Goal: Information Seeking & Learning: Learn about a topic

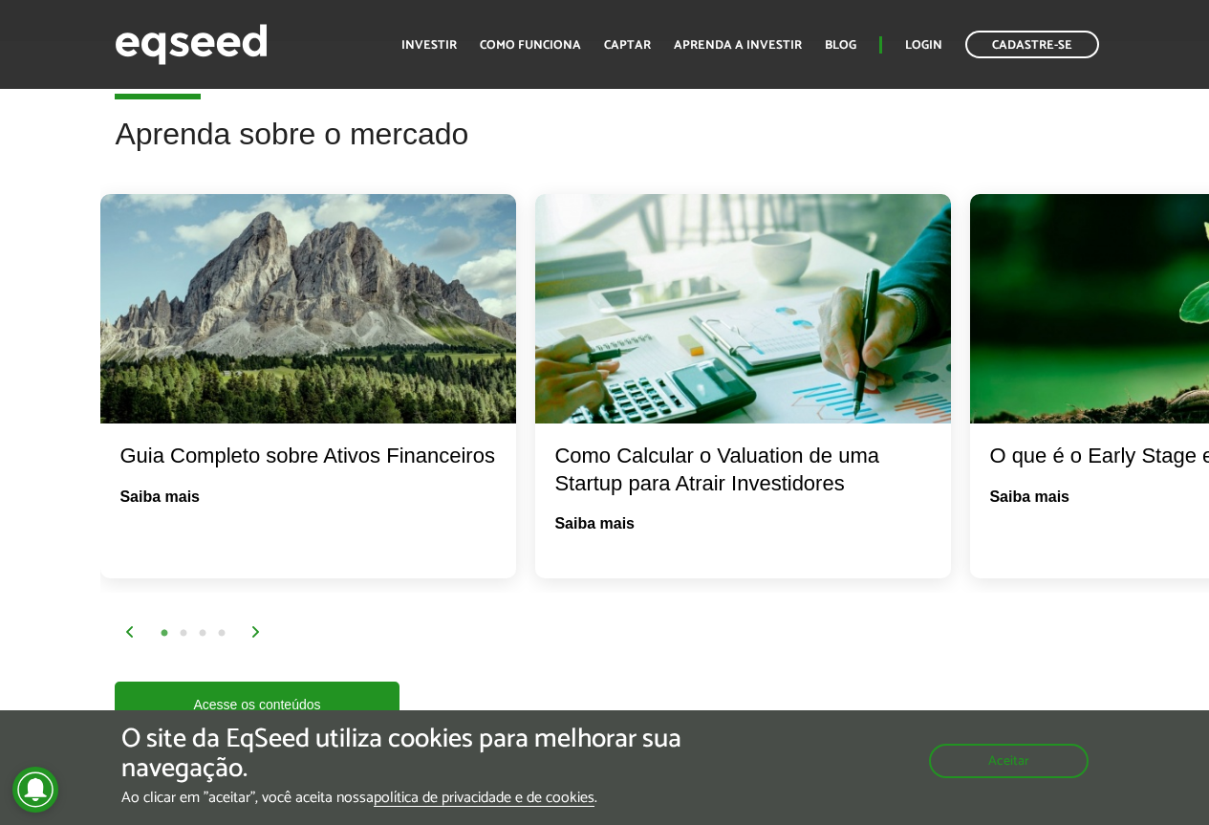
scroll to position [3727, 0]
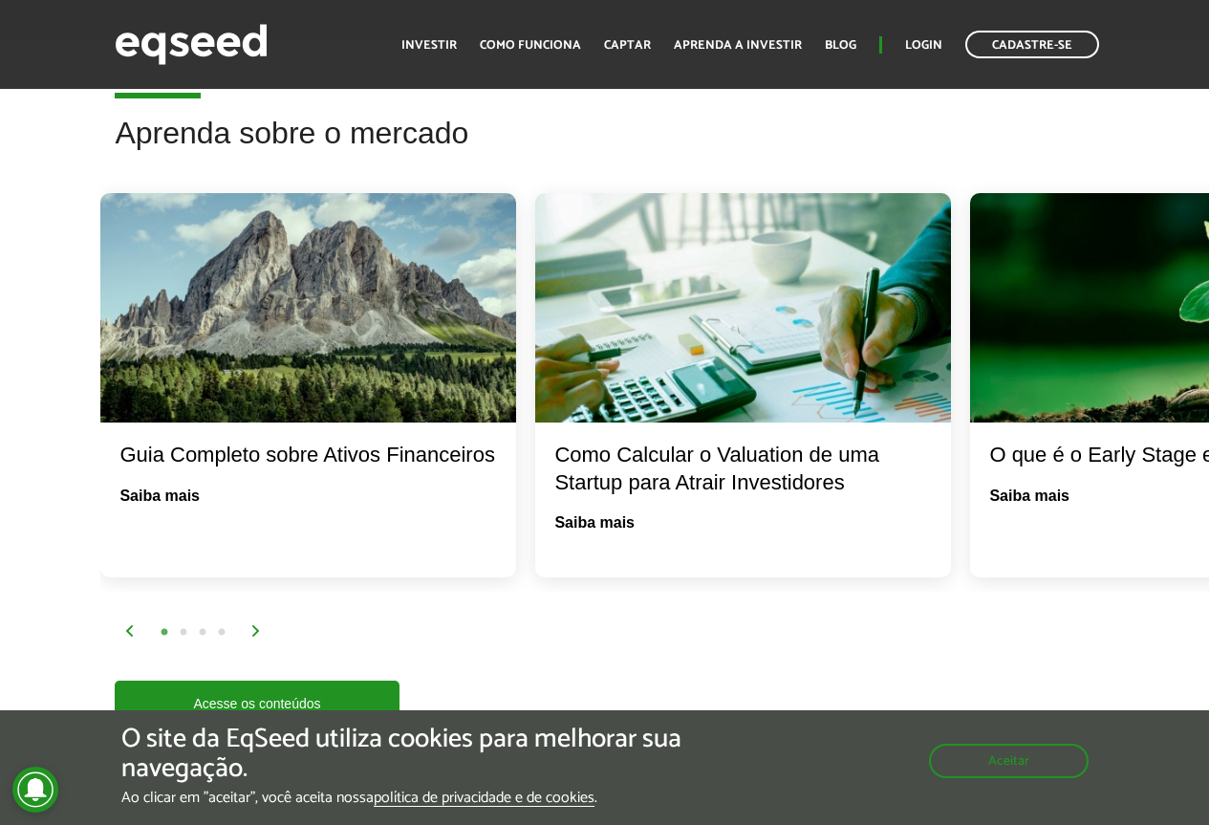
click at [189, 623] on button "2" at bounding box center [183, 632] width 19 height 19
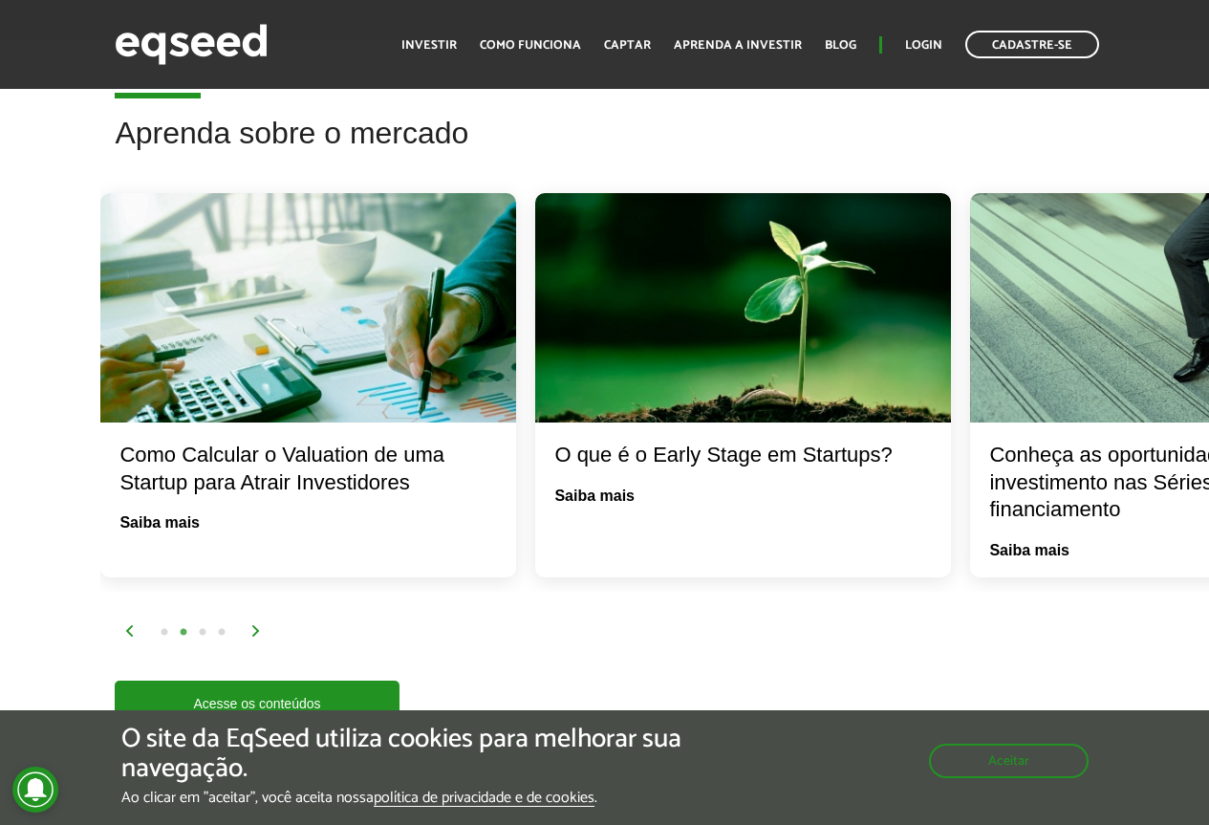
click at [206, 623] on button "3" at bounding box center [202, 632] width 19 height 19
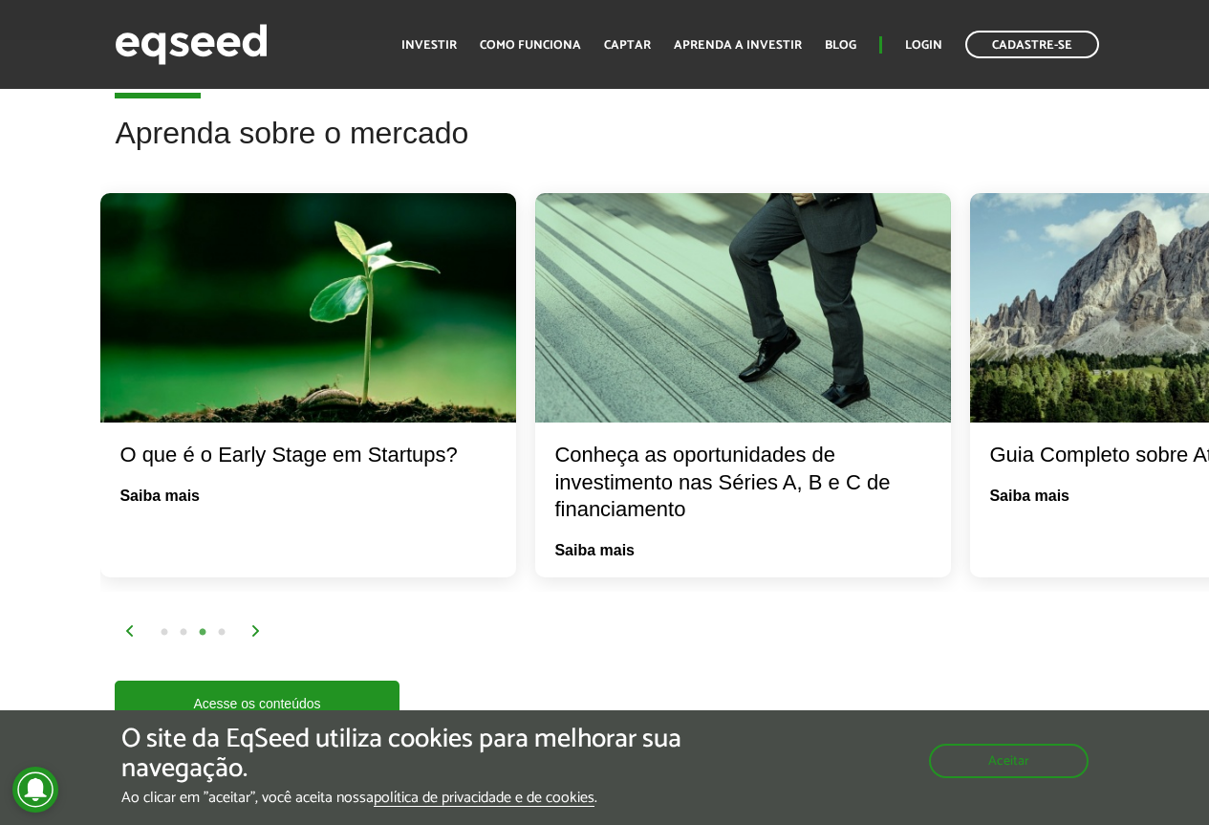
click at [226, 623] on button "4" at bounding box center [221, 632] width 19 height 19
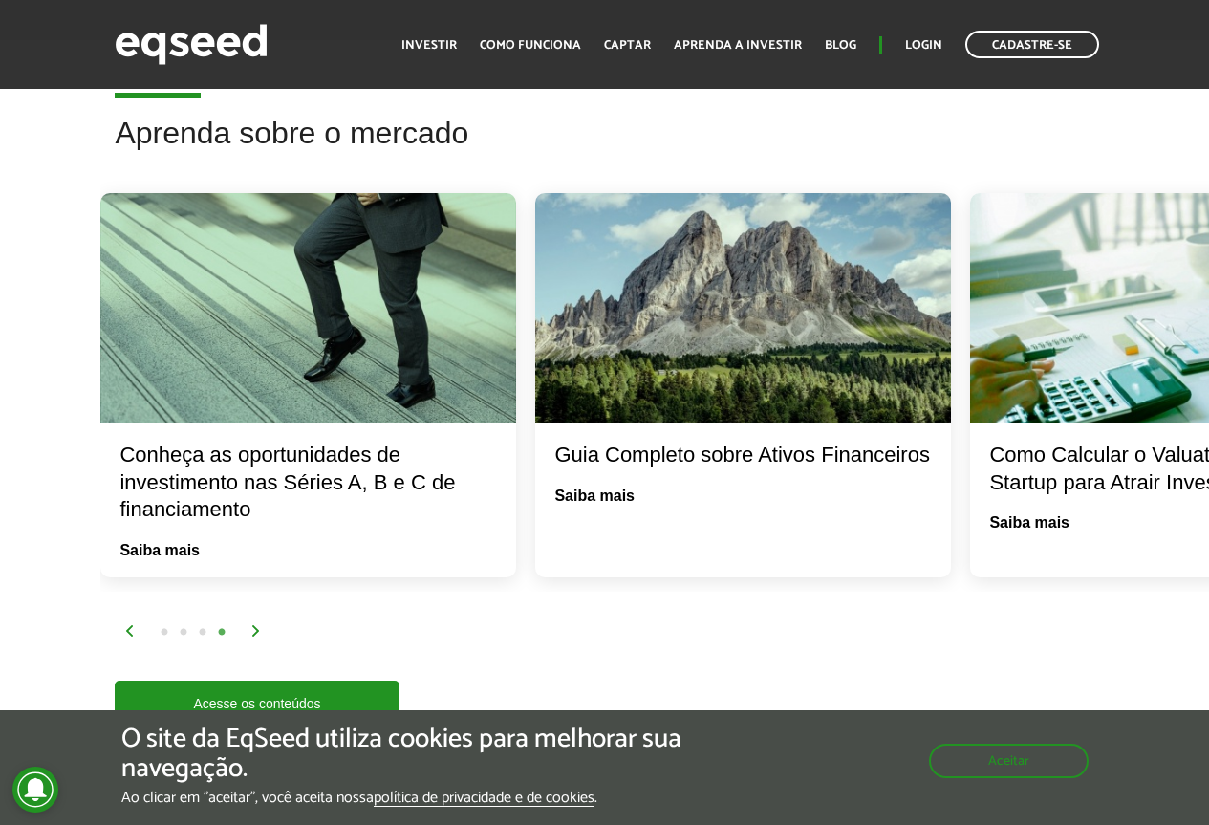
click at [255, 625] on img at bounding box center [255, 630] width 11 height 11
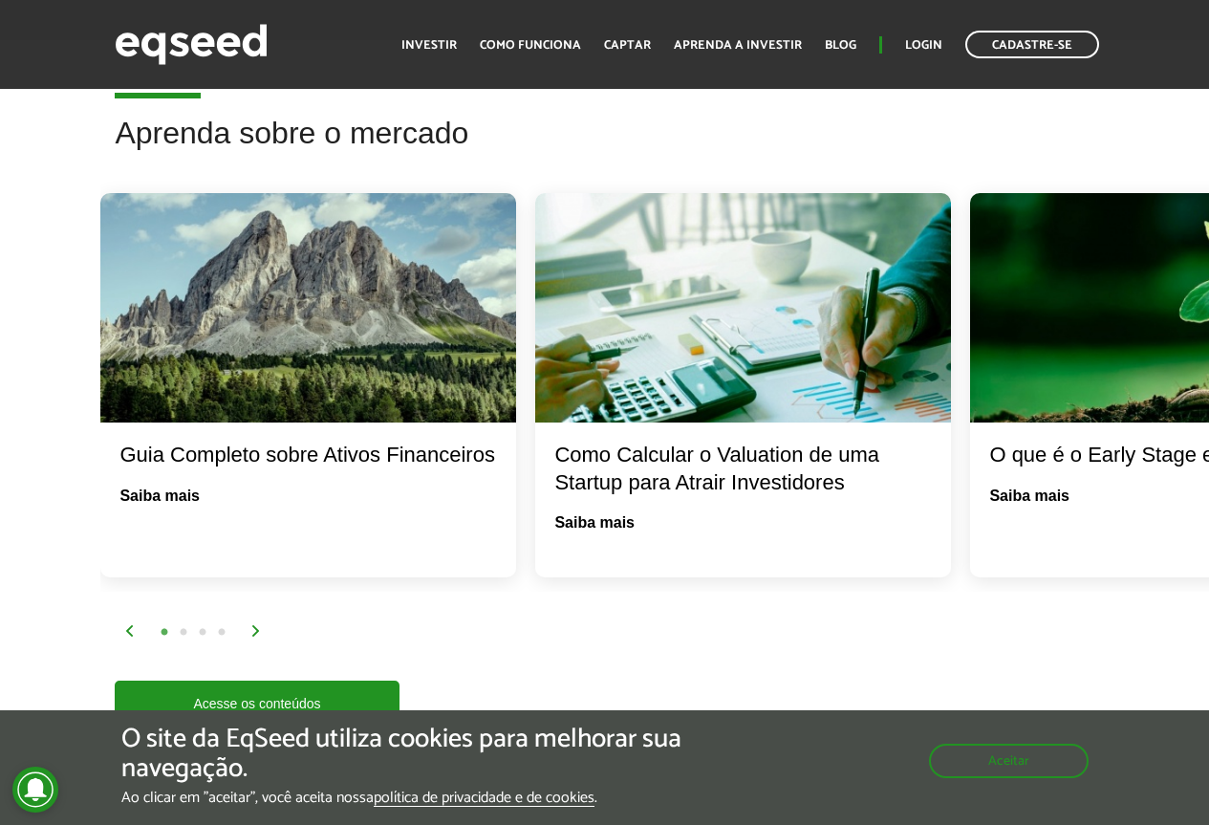
click at [255, 625] on img at bounding box center [255, 630] width 11 height 11
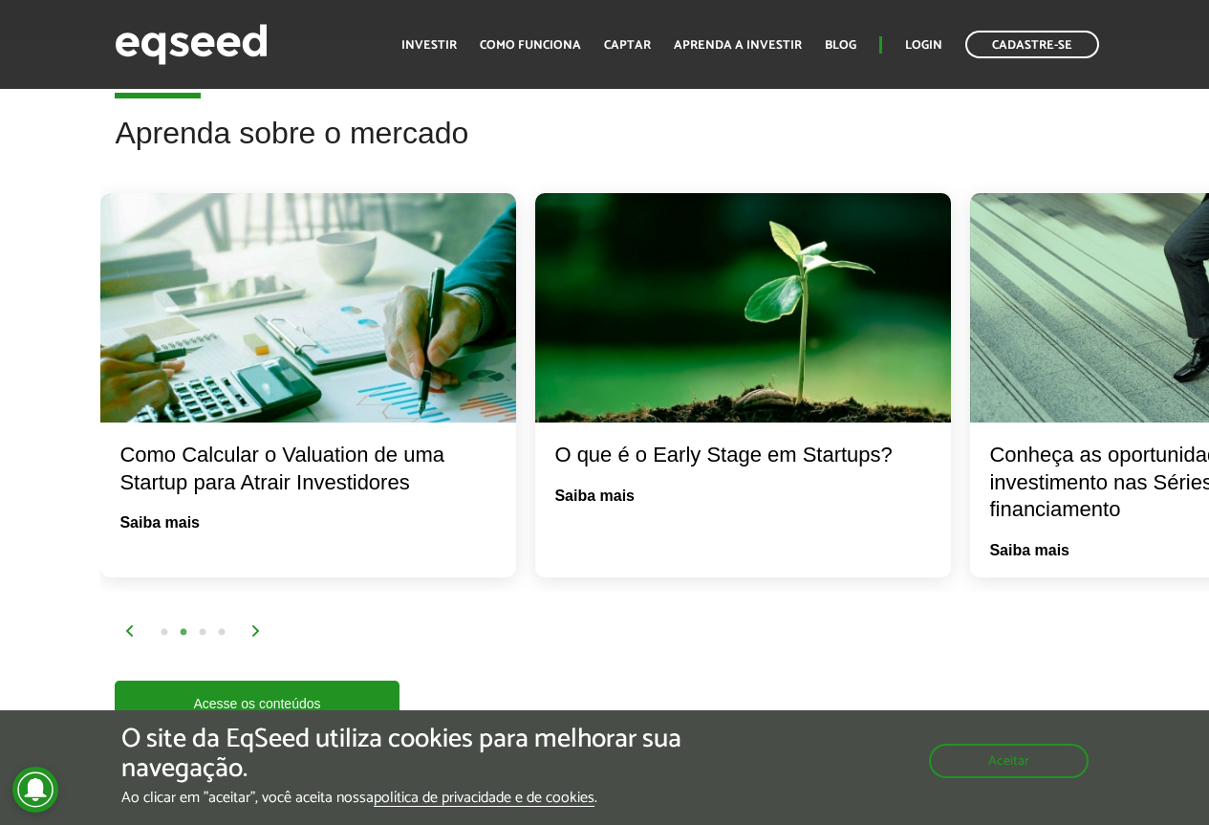
click at [255, 625] on img at bounding box center [255, 630] width 11 height 11
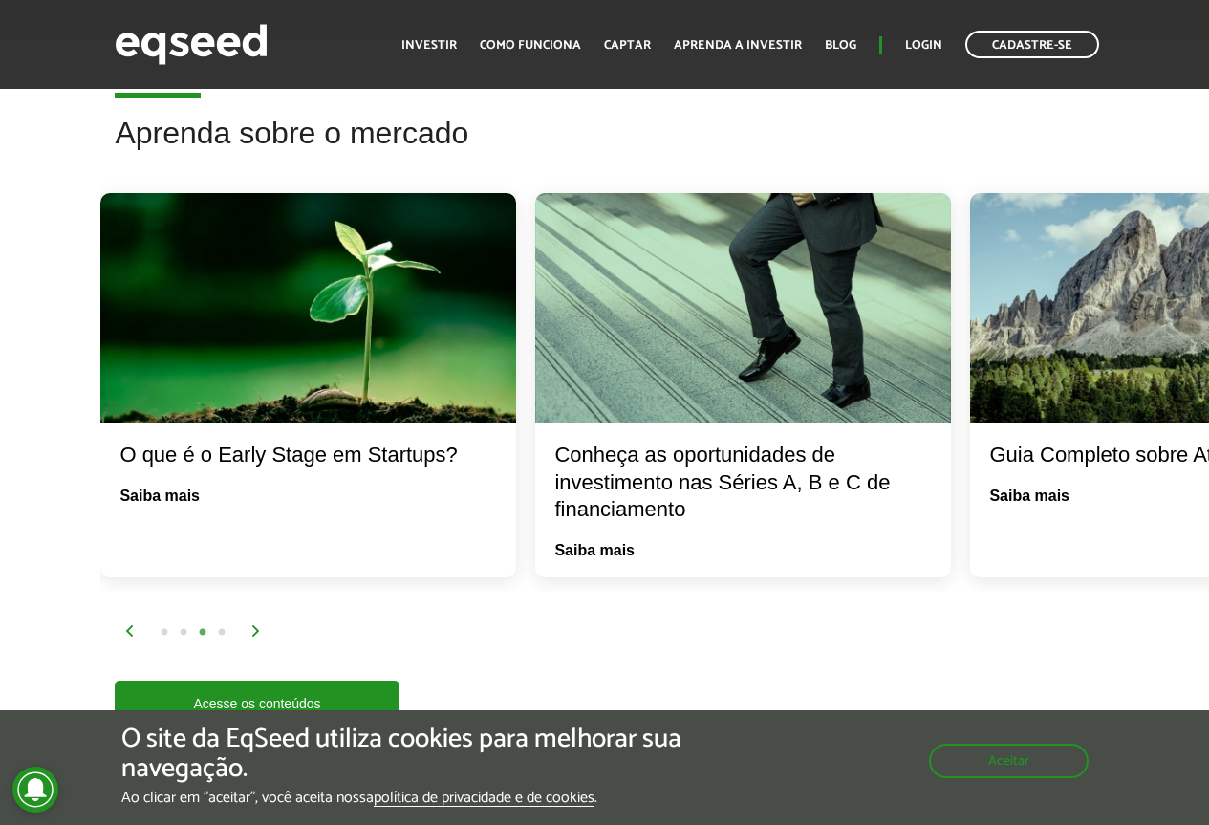
click at [258, 625] on img at bounding box center [255, 630] width 11 height 11
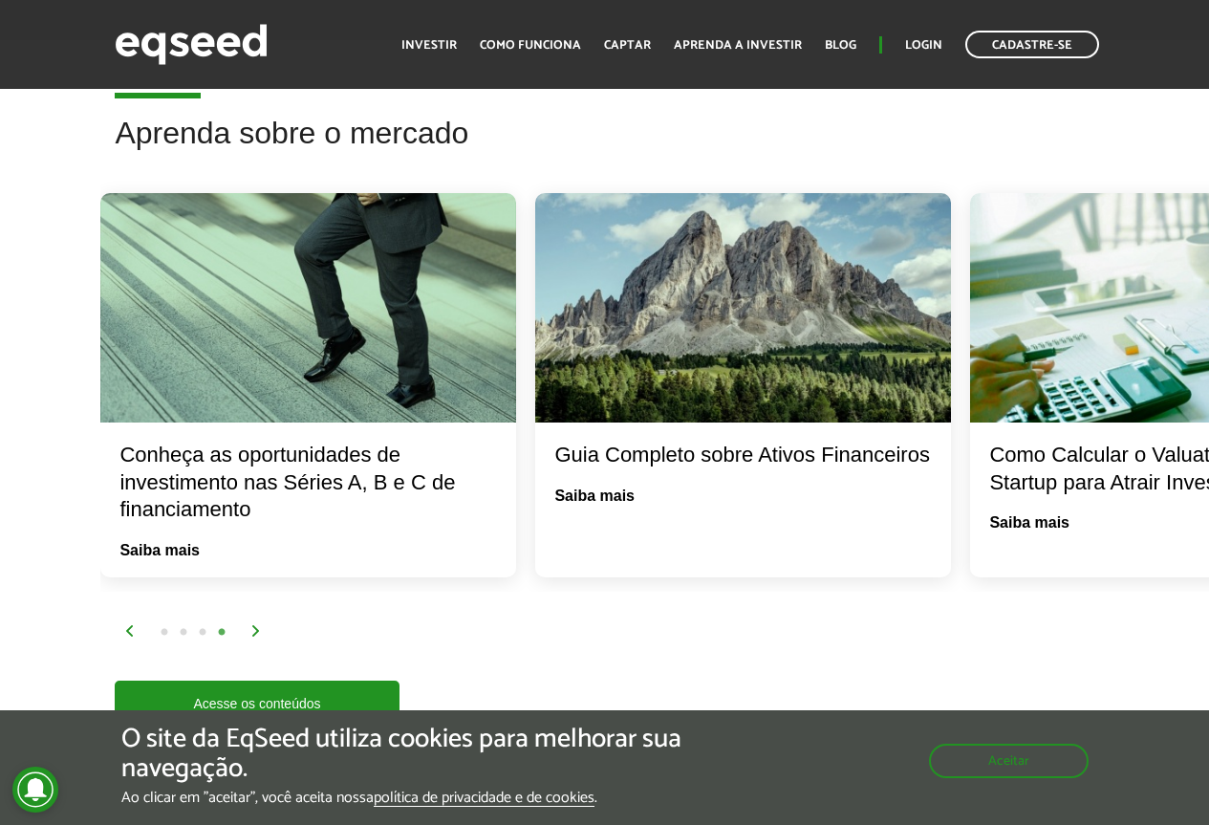
click at [258, 625] on img at bounding box center [255, 630] width 11 height 11
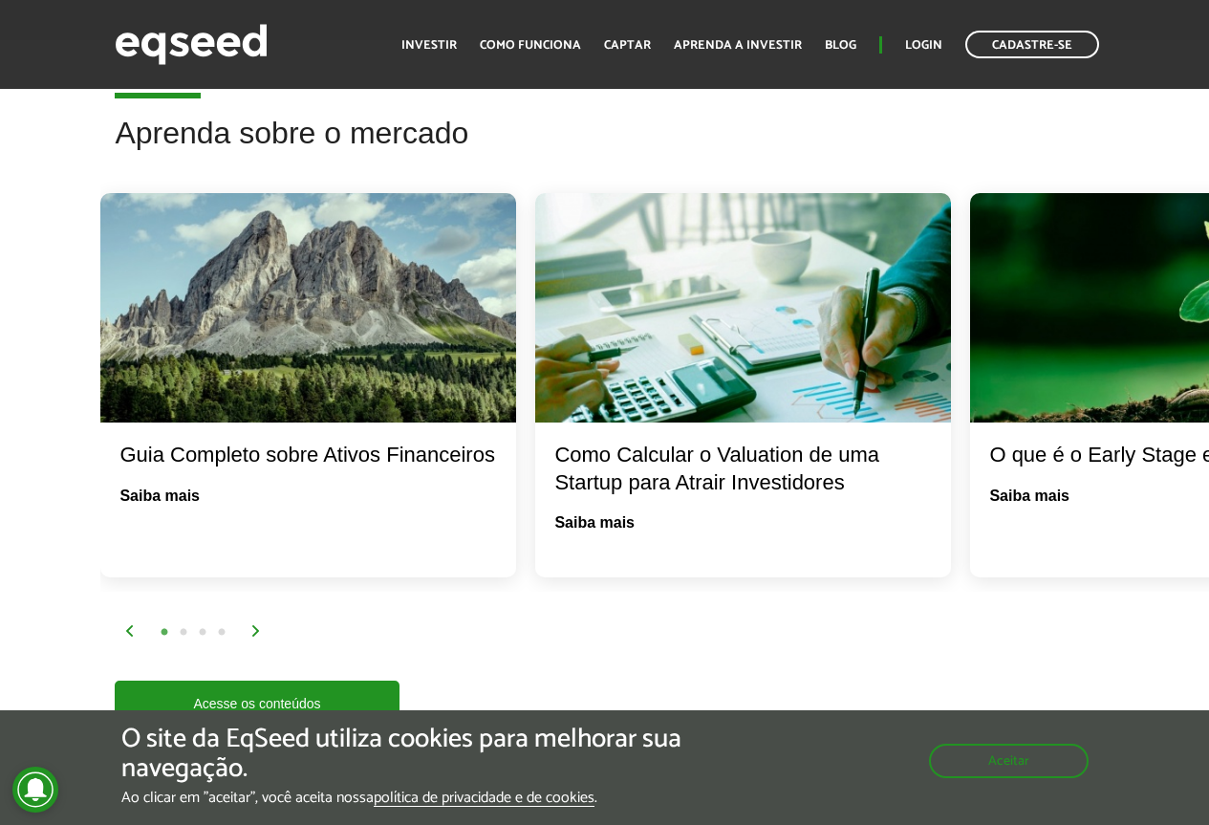
click at [258, 625] on img at bounding box center [255, 630] width 11 height 11
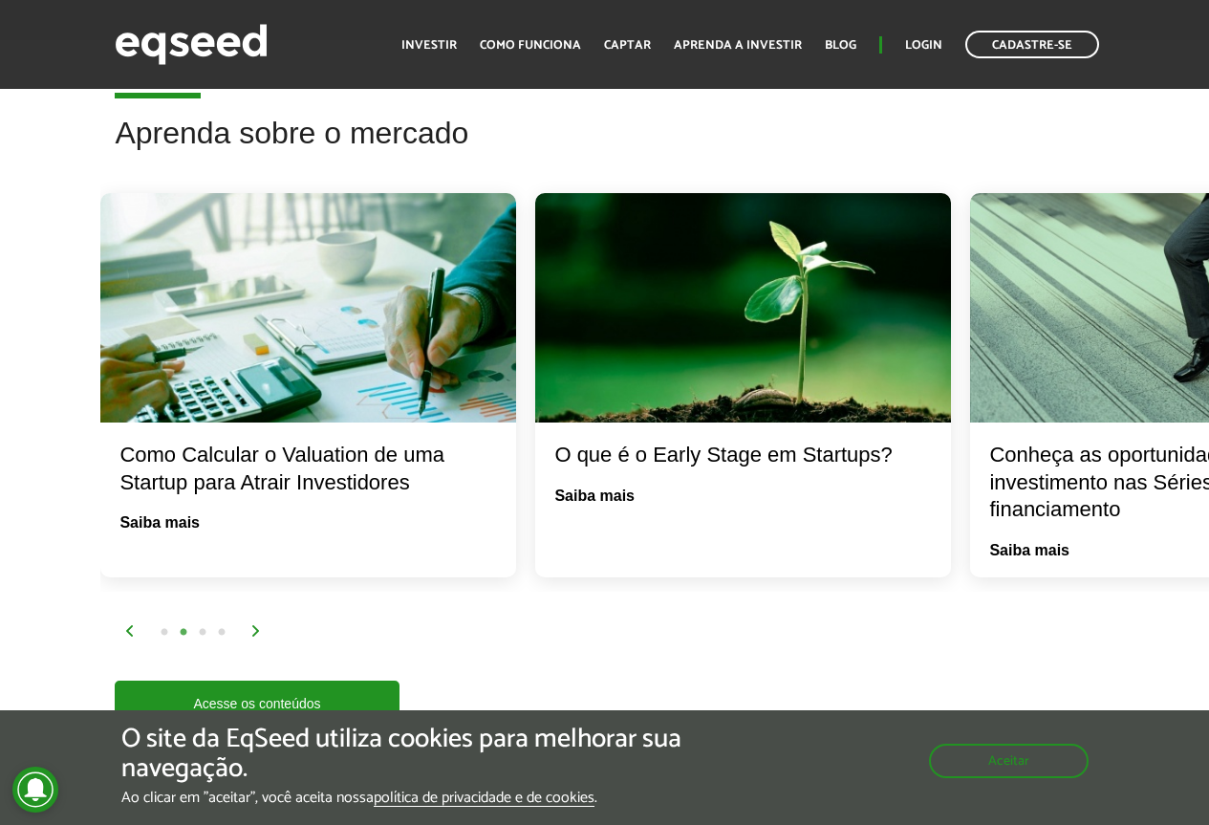
click at [259, 625] on img at bounding box center [255, 630] width 11 height 11
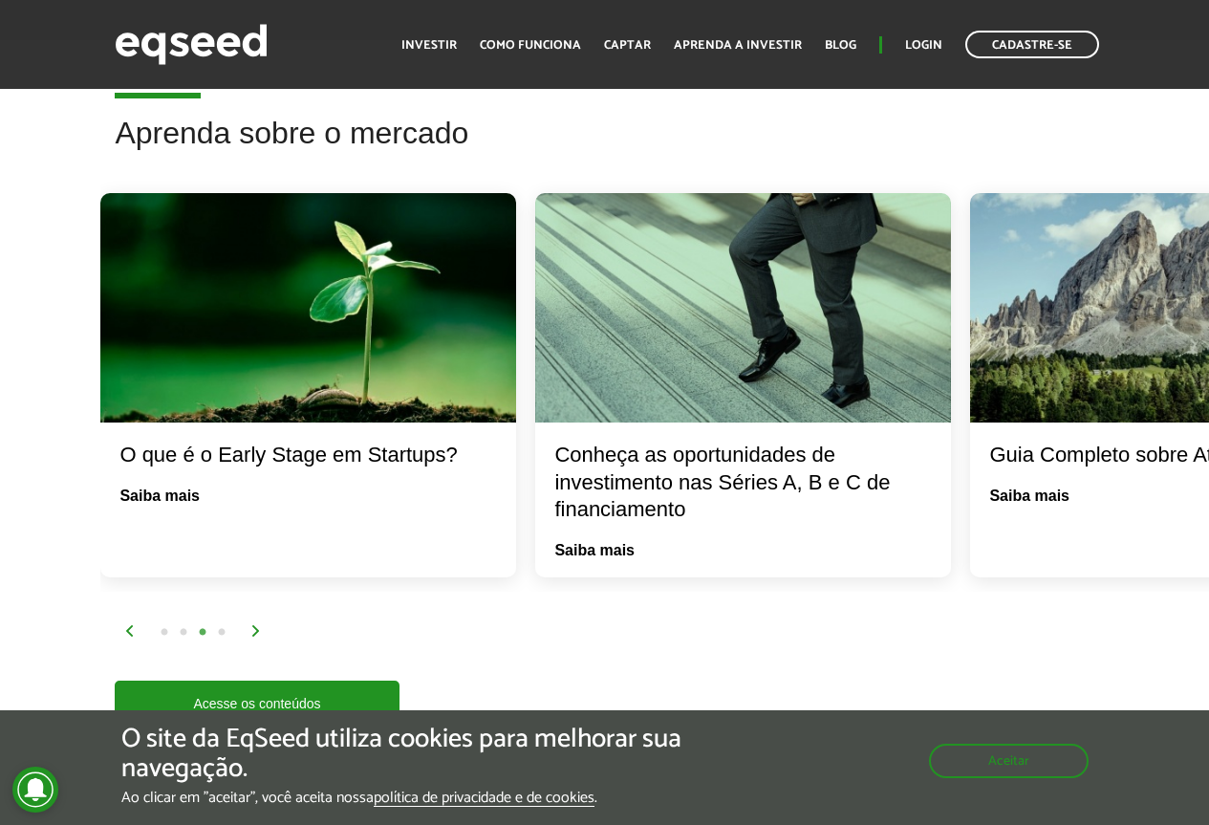
click at [259, 625] on img at bounding box center [255, 630] width 11 height 11
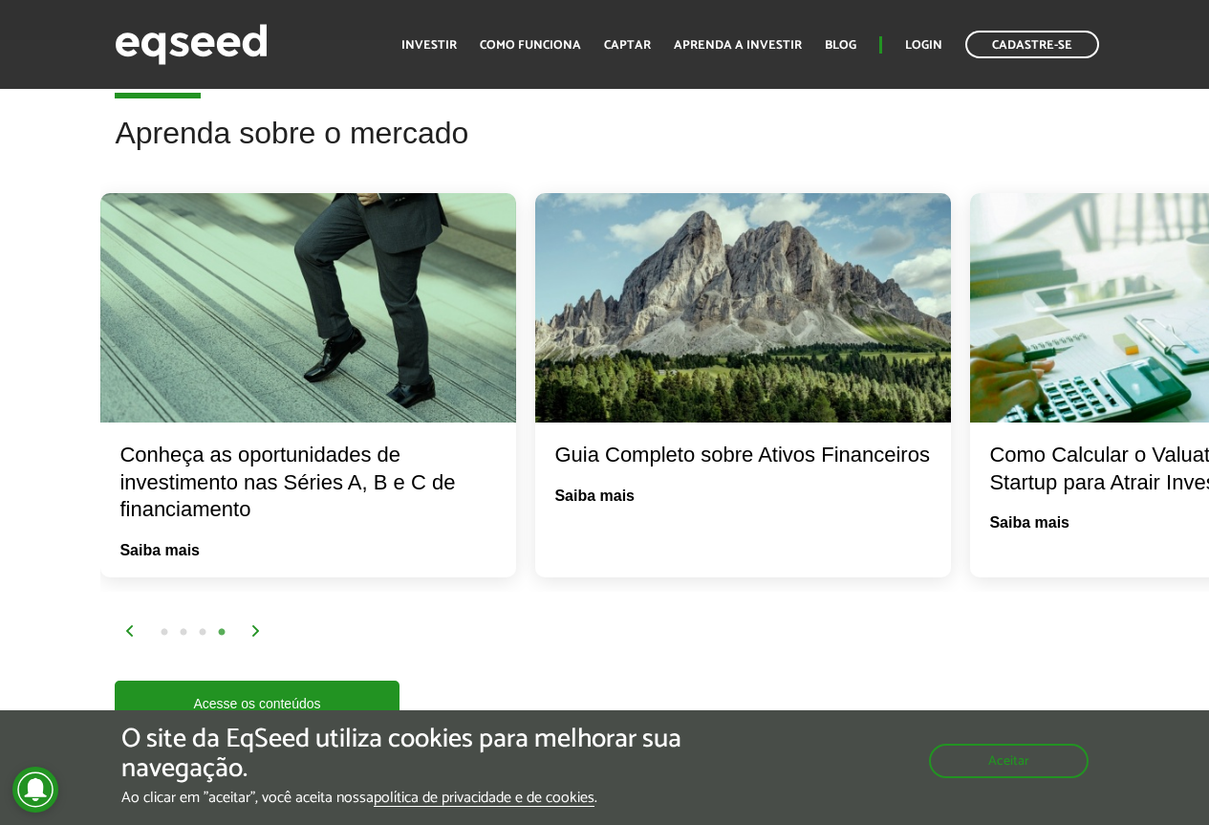
click at [256, 625] on img at bounding box center [255, 630] width 11 height 11
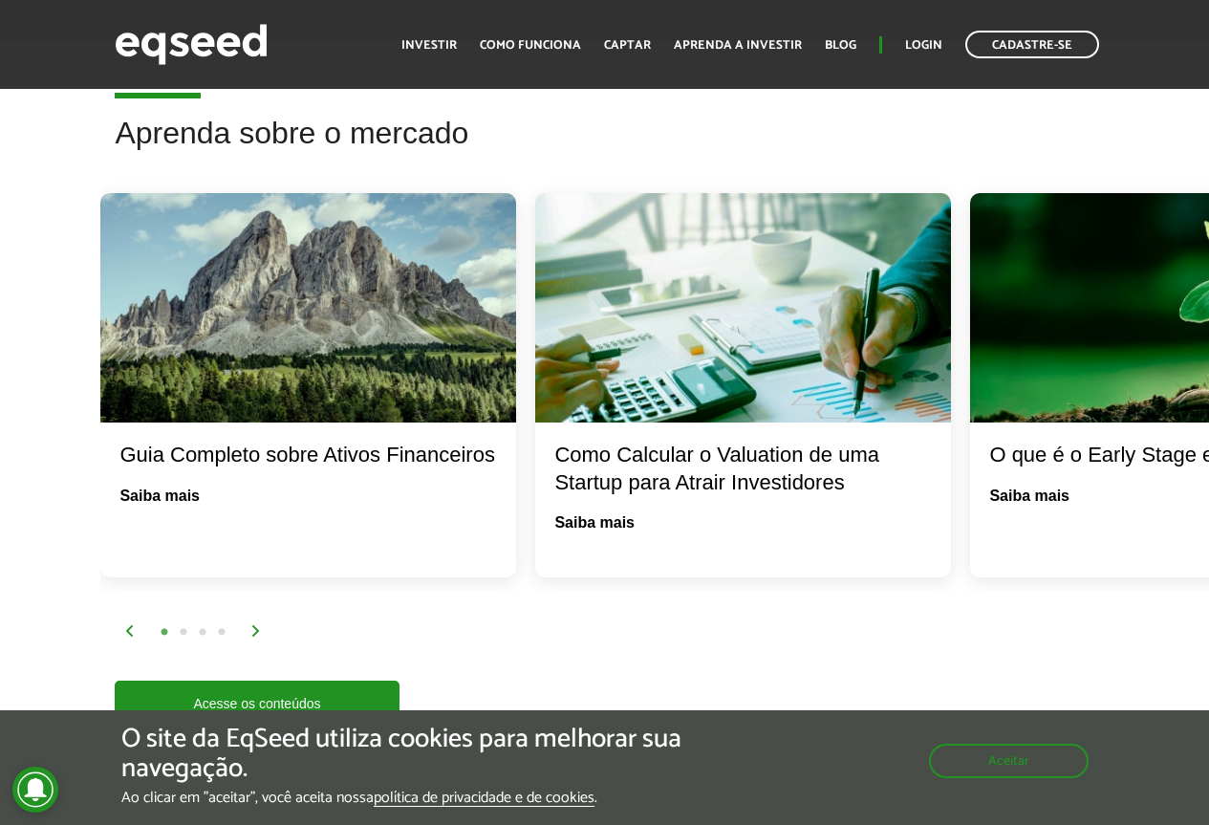
click at [255, 625] on img at bounding box center [255, 630] width 11 height 11
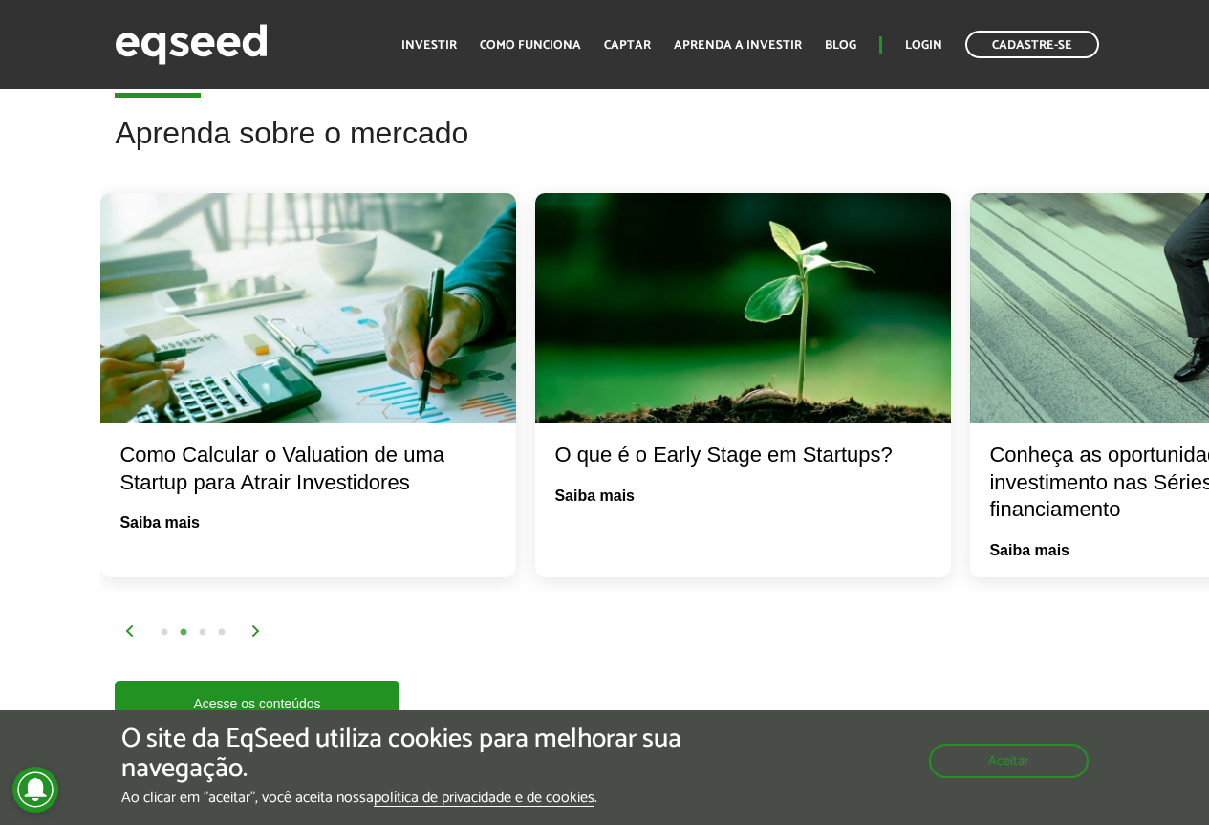
click at [255, 625] on img at bounding box center [255, 630] width 11 height 11
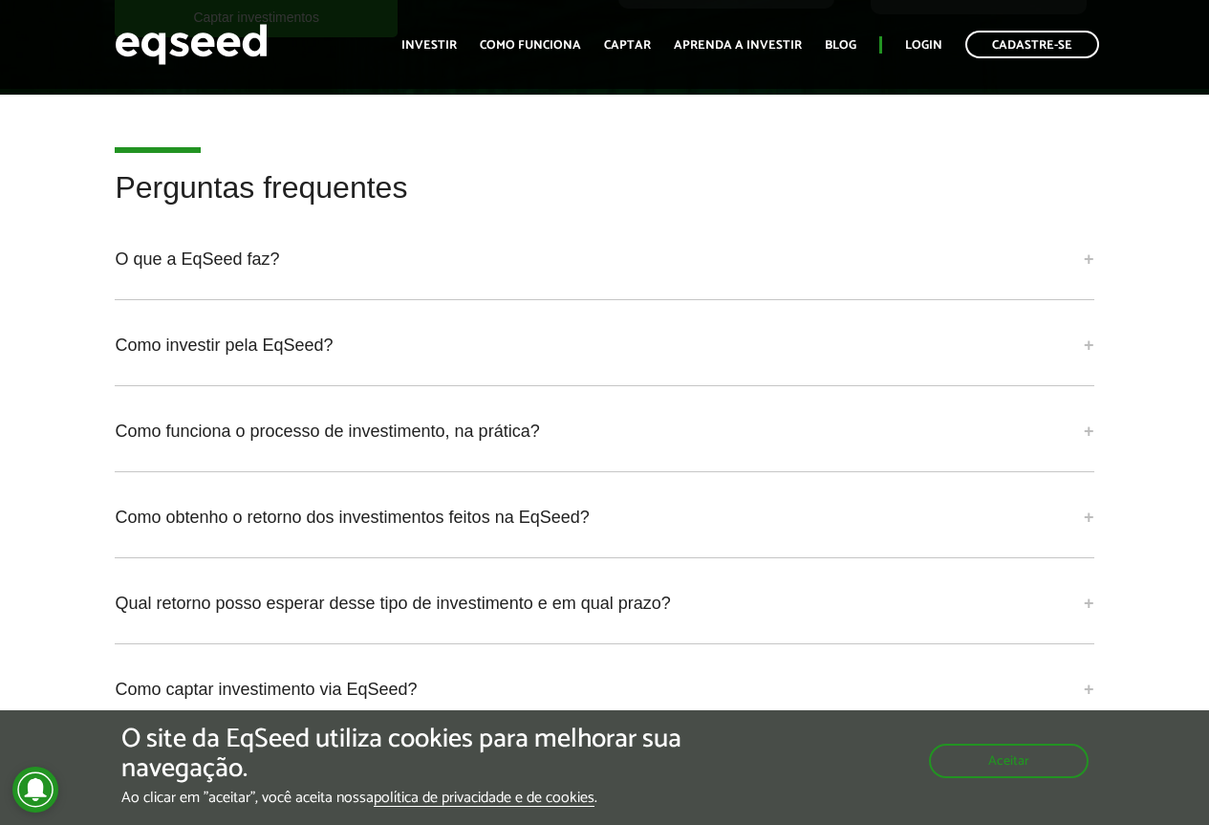
scroll to position [4874, 0]
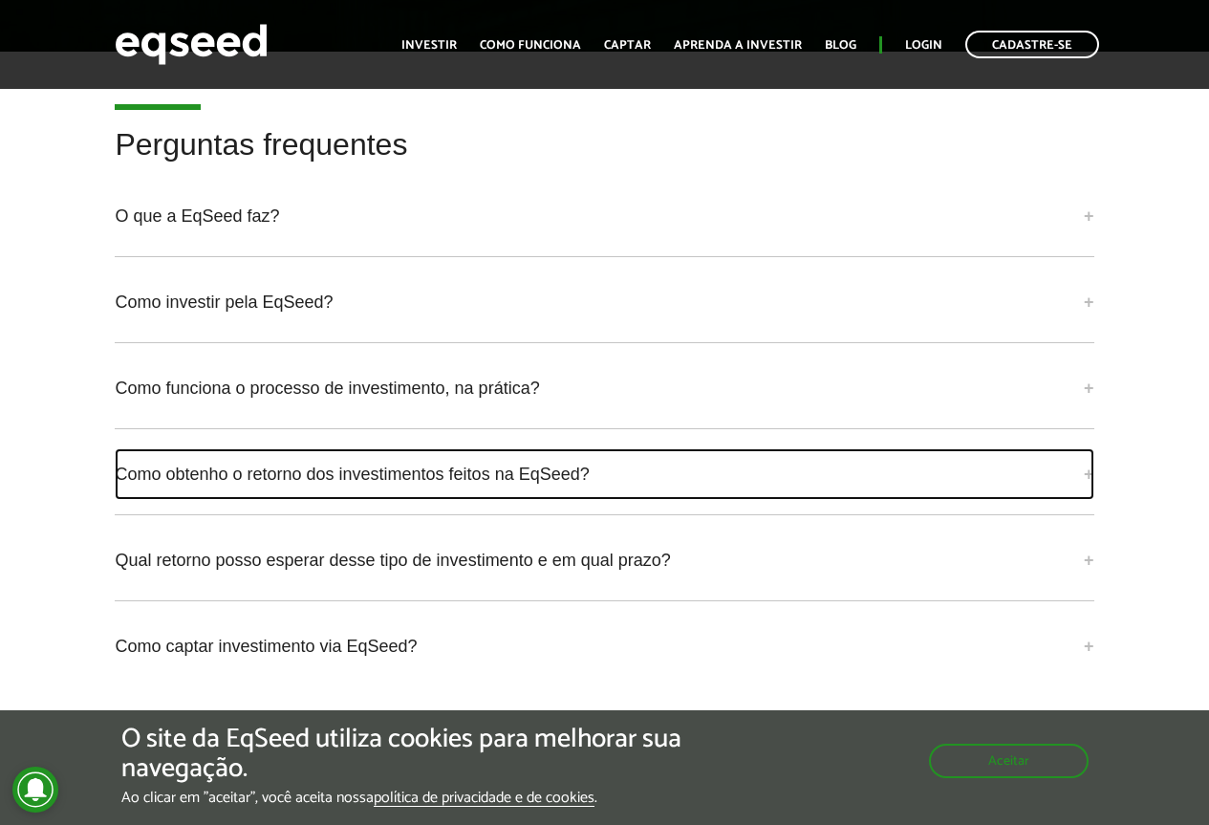
click at [296, 448] on link "Como obtenho o retorno dos investimentos feitos na EqSeed?" at bounding box center [604, 474] width 979 height 52
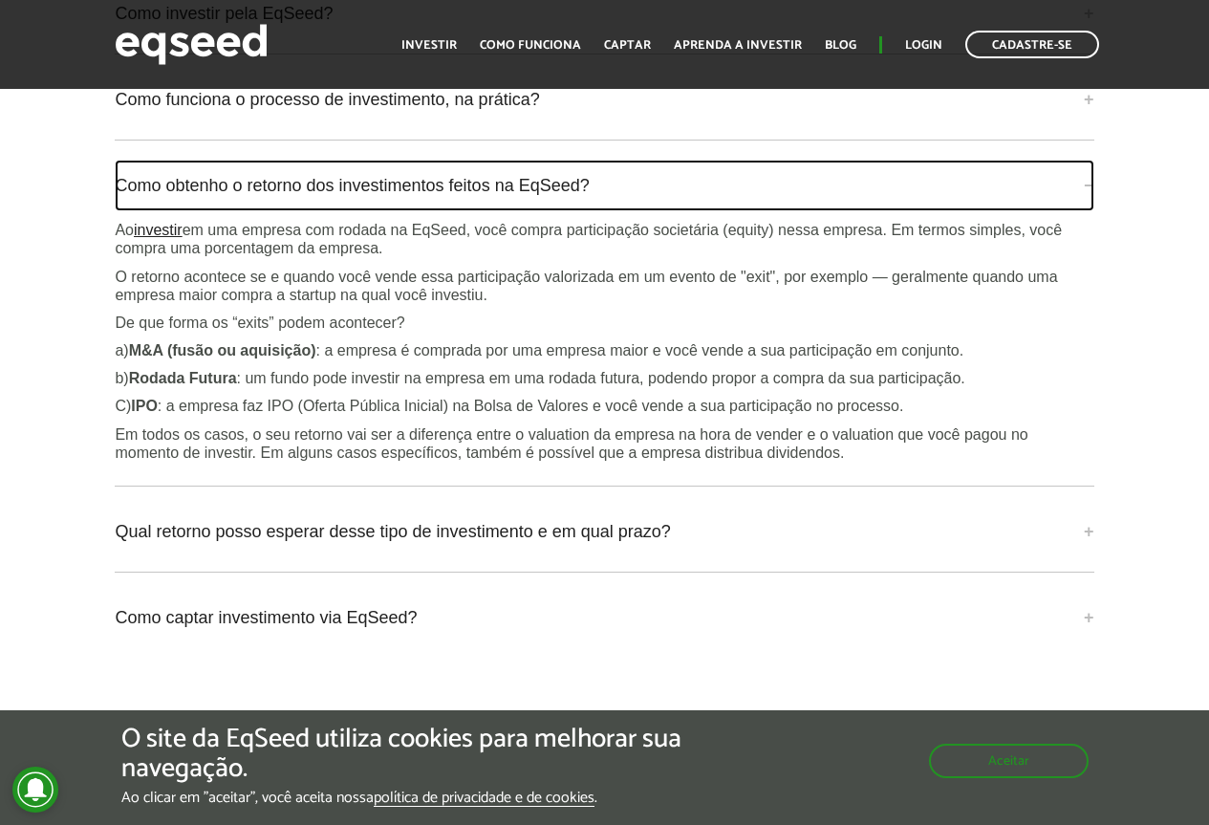
scroll to position [5256, 0]
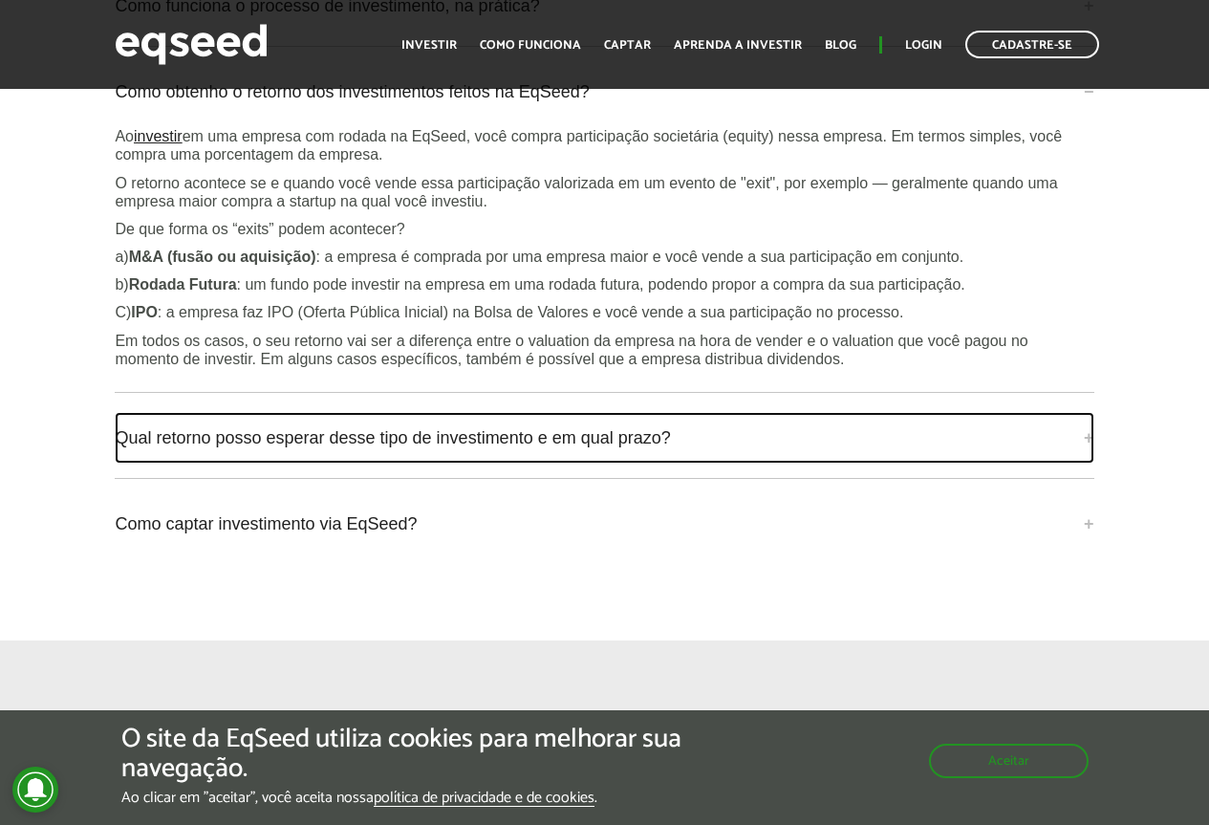
click at [380, 412] on link "Qual retorno posso esperar desse tipo de investimento e em qual prazo?" at bounding box center [604, 438] width 979 height 52
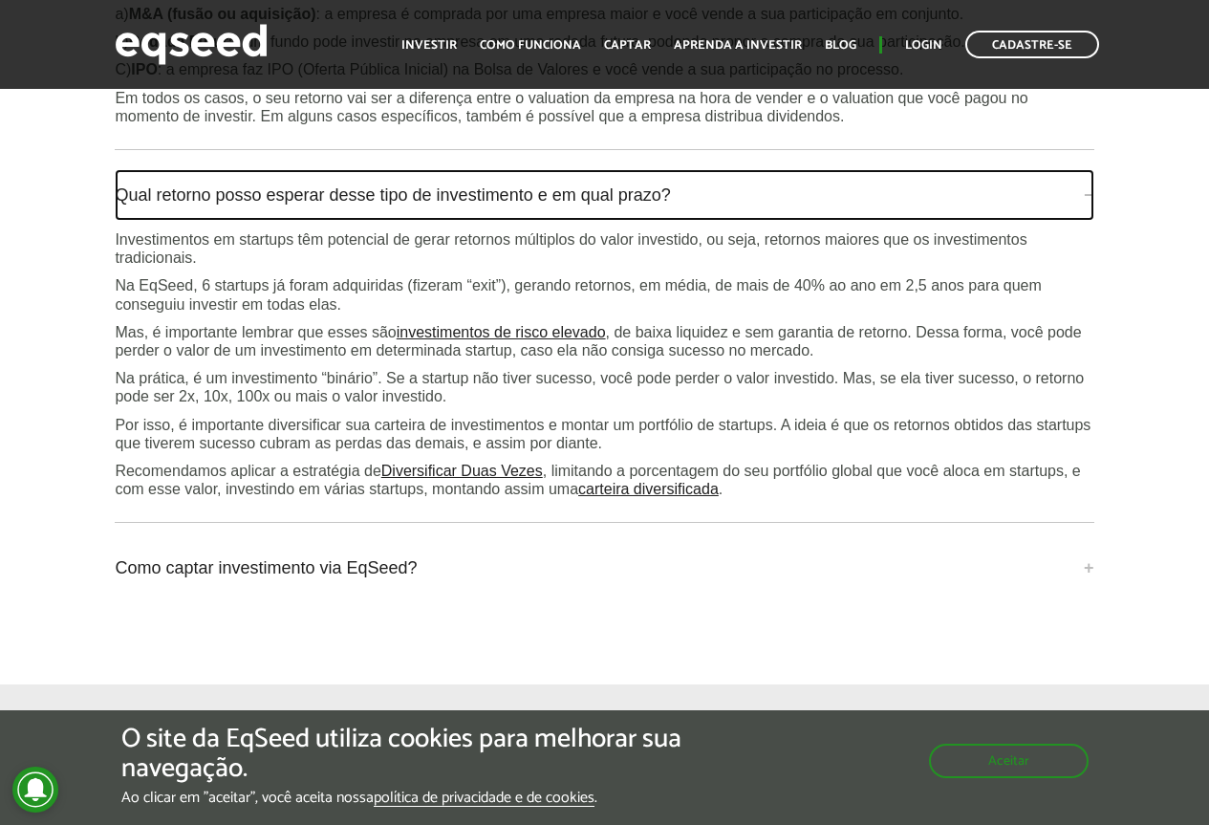
scroll to position [5543, 0]
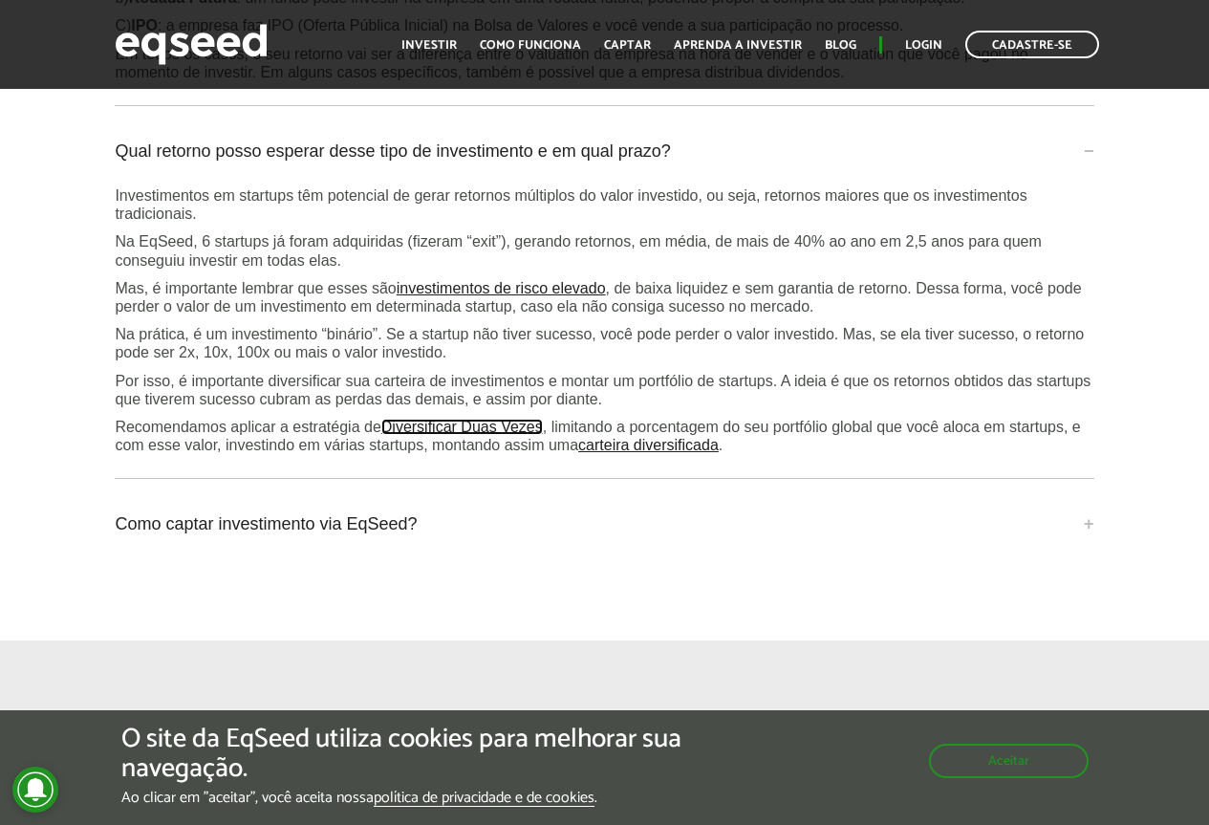
click at [408, 420] on link "Diversificar Duas Vezes" at bounding box center [462, 427] width 162 height 15
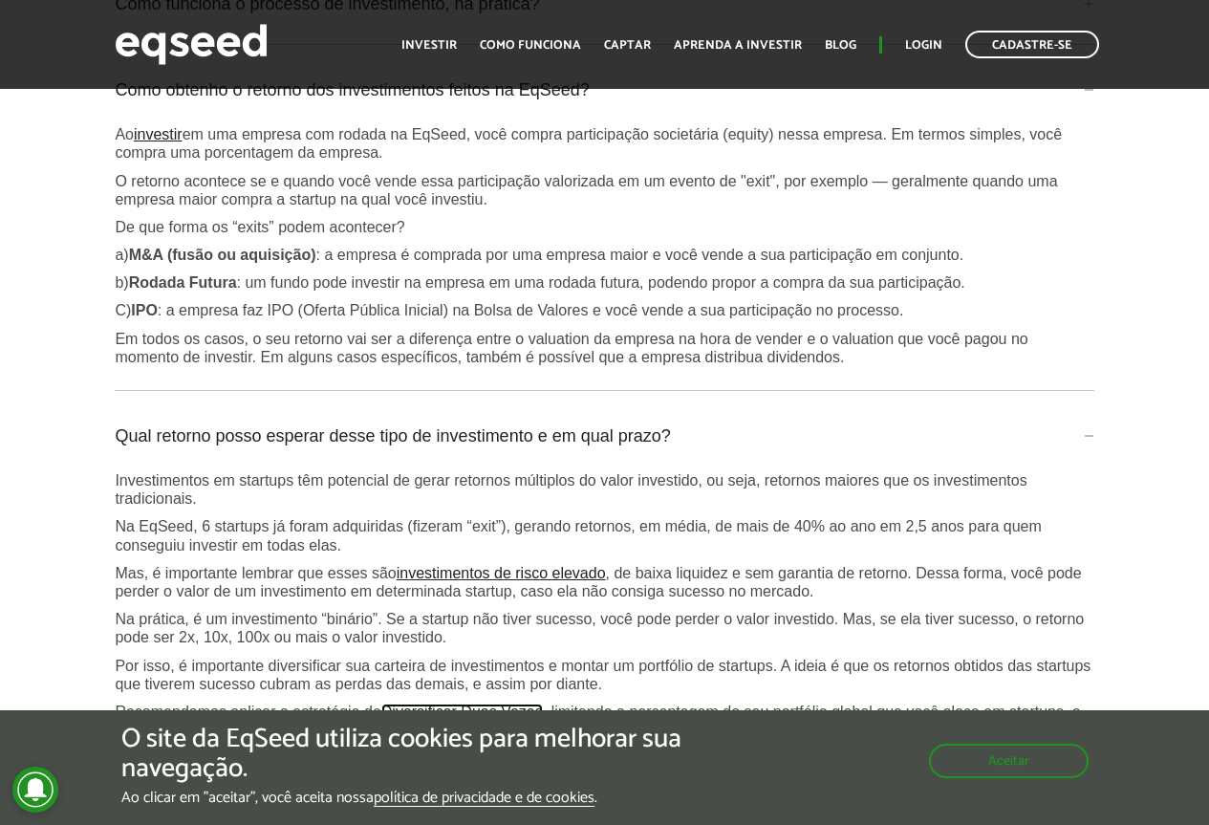
scroll to position [4991, 0]
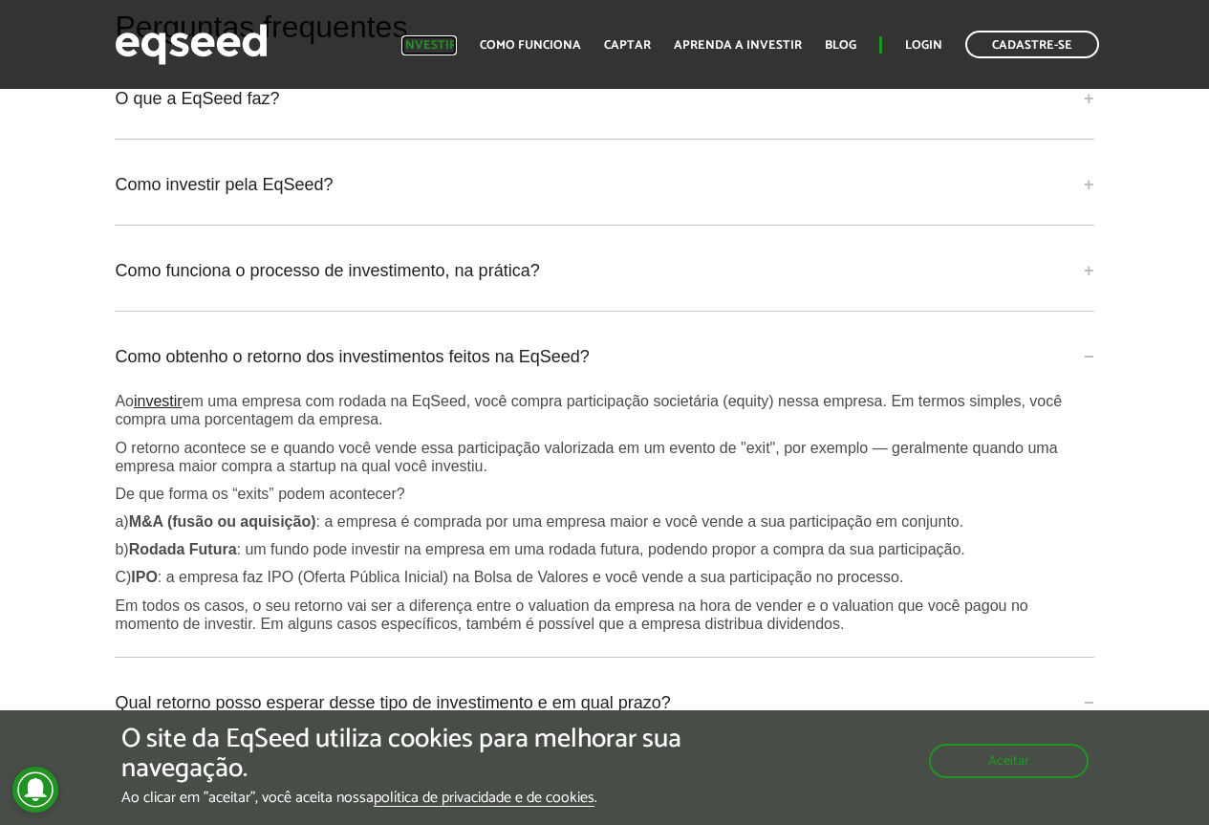
click at [441, 52] on link "Investir" at bounding box center [428, 45] width 55 height 12
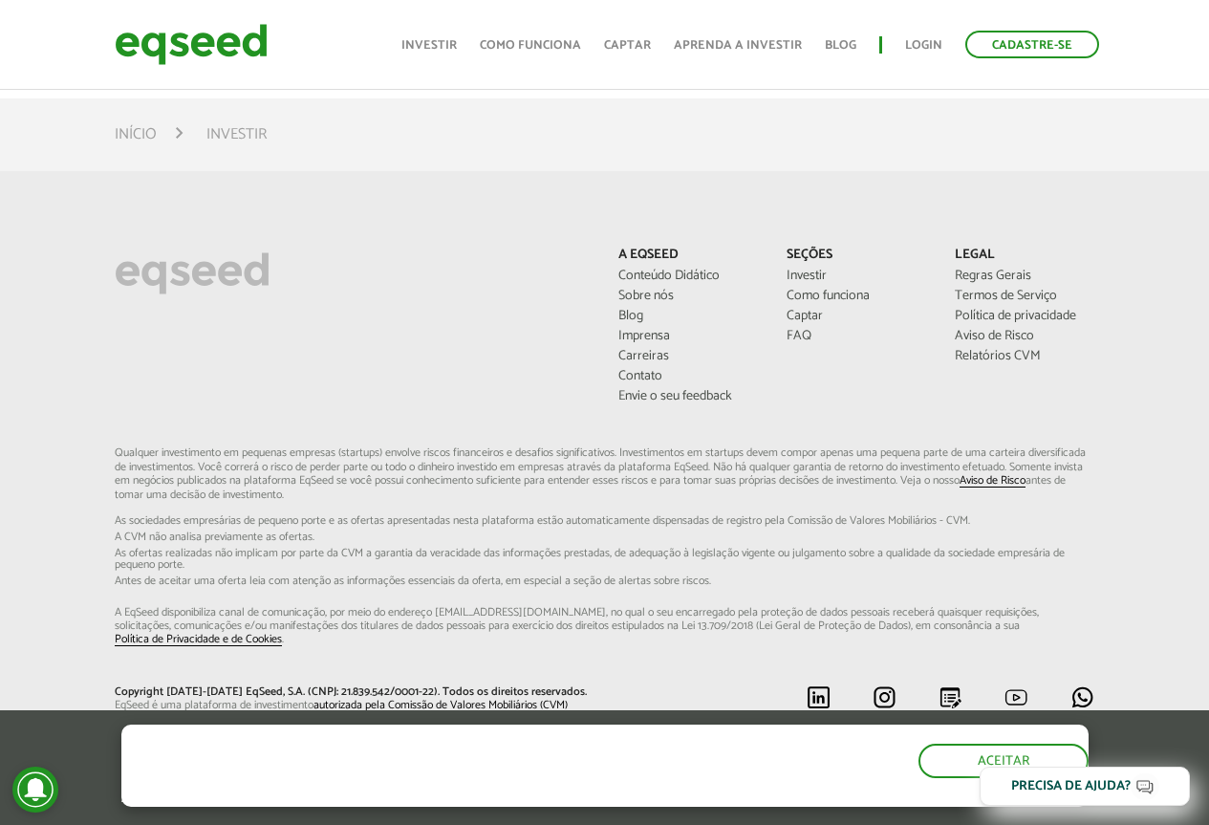
scroll to position [1392, 0]
